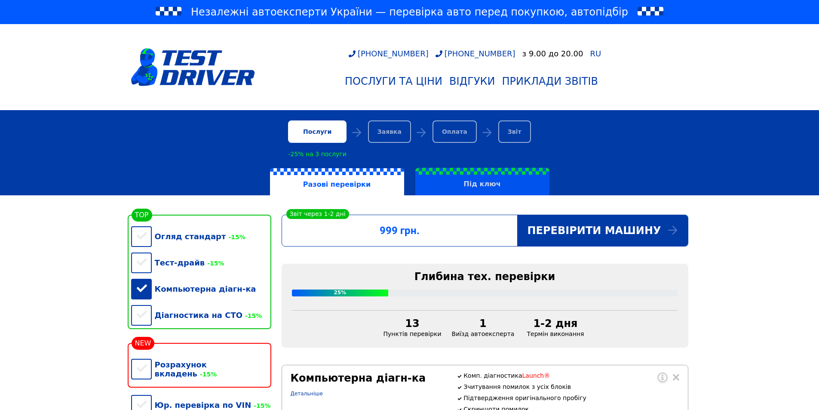
click at [461, 184] on label "Під ключ" at bounding box center [482, 182] width 134 height 28
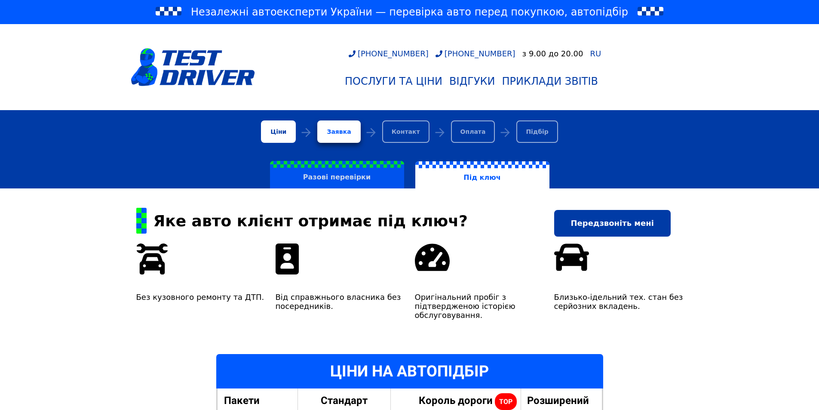
click at [324, 182] on label "Разові перевірки" at bounding box center [337, 175] width 134 height 28
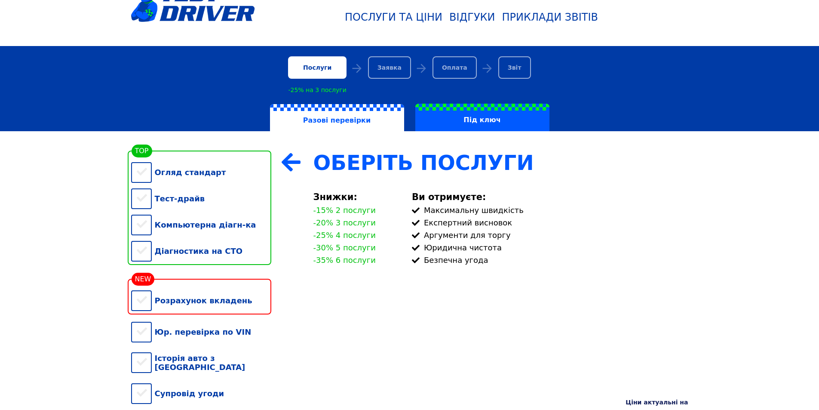
scroll to position [43, 0]
